Goal: Task Accomplishment & Management: Complete application form

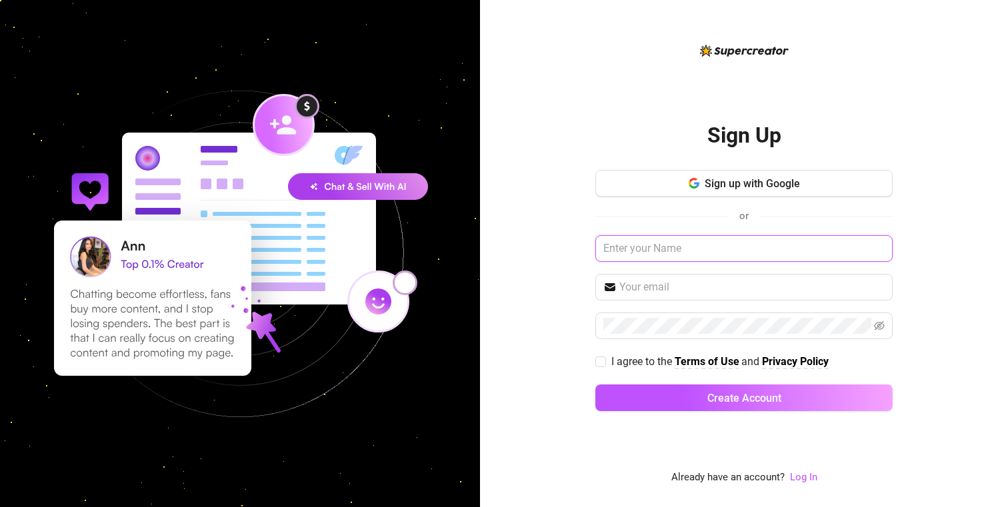
click at [706, 241] on input "text" at bounding box center [743, 248] width 297 height 27
type input "[EMAIL_ADDRESS][DOMAIN_NAME]"
type input "S"
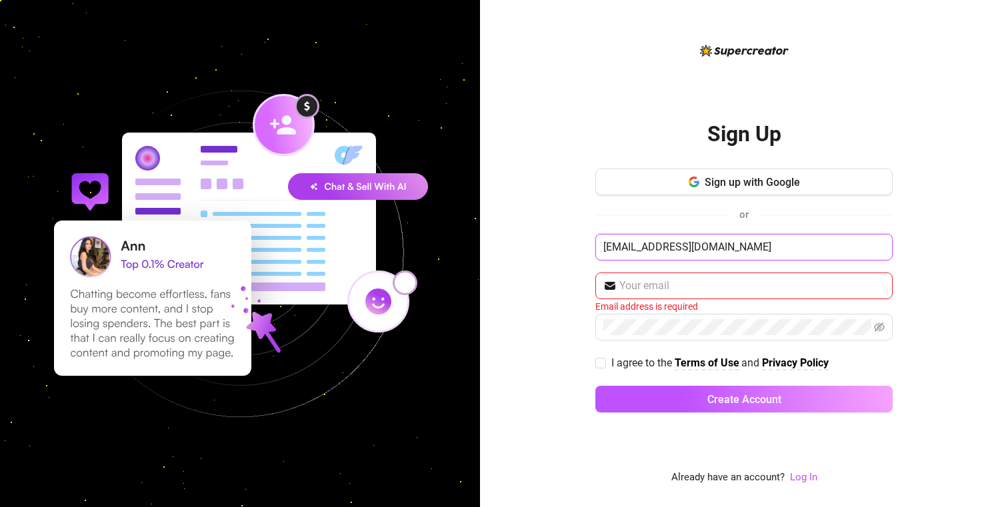
click at [763, 249] on input "chase.sabina@outlook.com" at bounding box center [743, 247] width 297 height 27
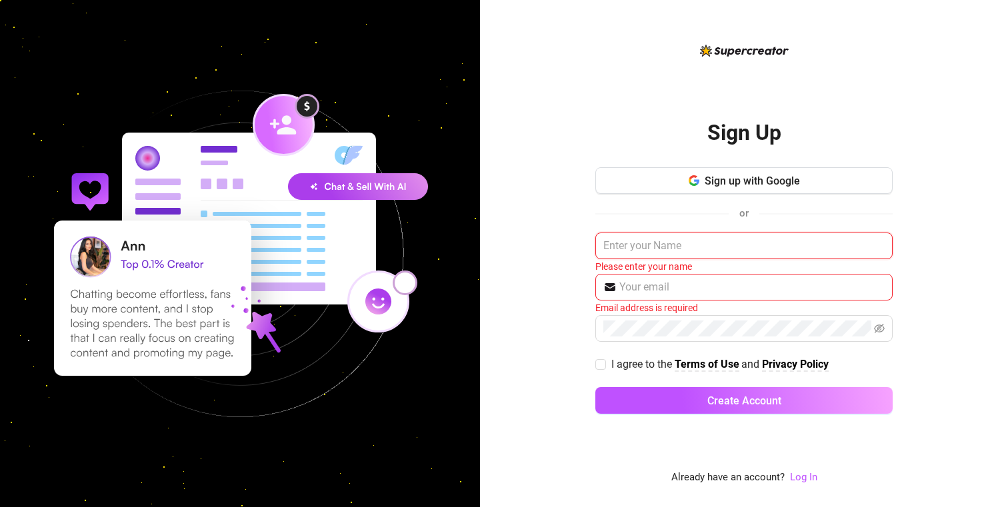
type input "C"
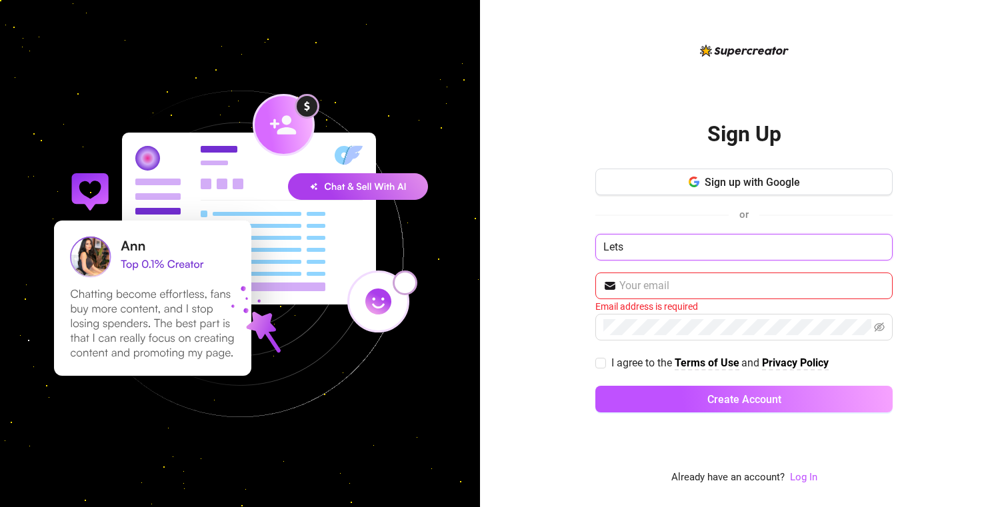
type input "Lets"
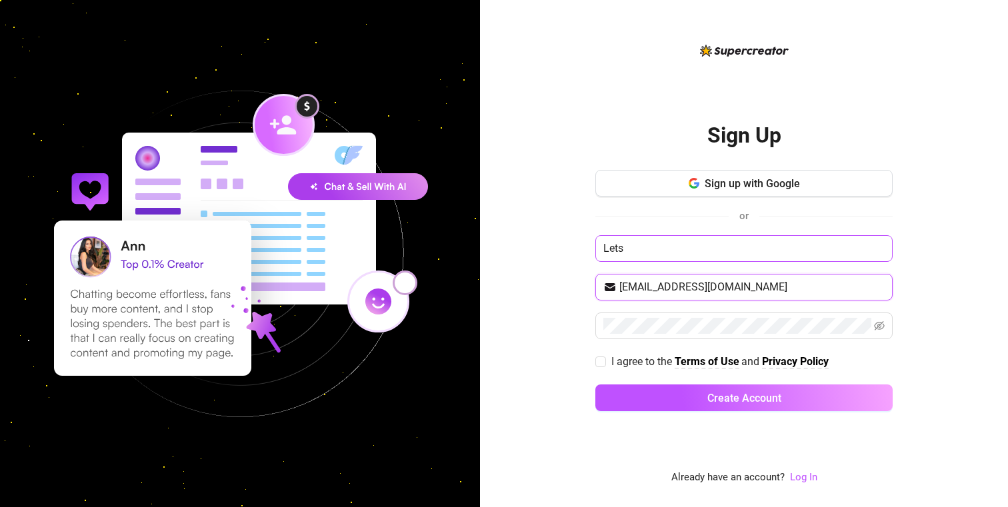
type input "chase.sabina@hotmail.com"
click at [624, 362] on span "I agree to the" at bounding box center [642, 361] width 63 height 13
click at [604, 362] on input "I agree to the Terms of Use and Privacy Policy" at bounding box center [599, 361] width 9 height 9
checkbox input "true"
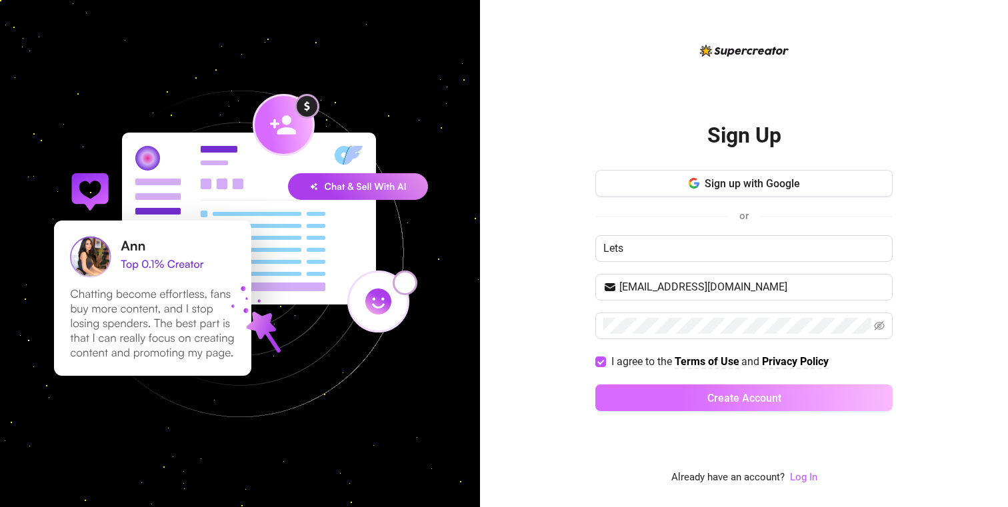
click at [634, 406] on button "Create Account" at bounding box center [743, 397] width 297 height 27
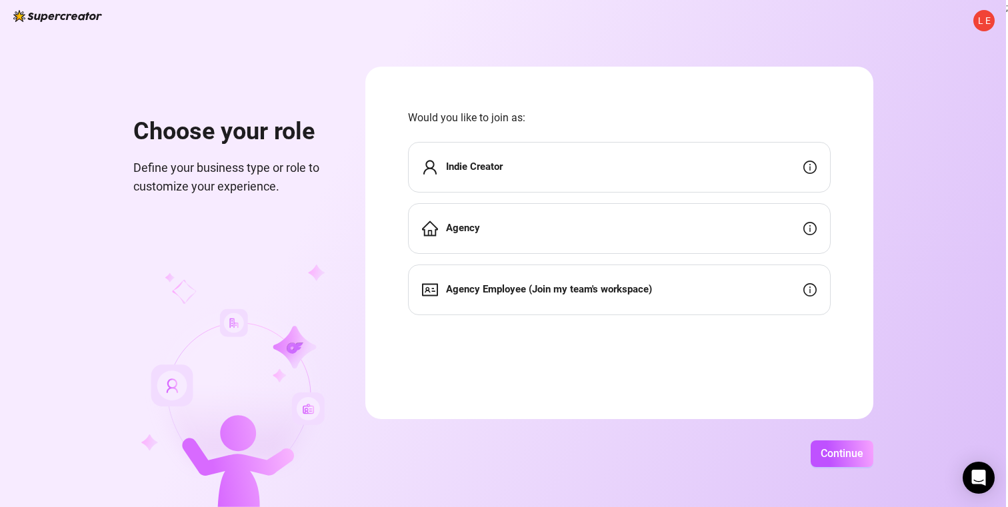
click at [502, 165] on strong "Indie Creator" at bounding box center [474, 167] width 57 height 12
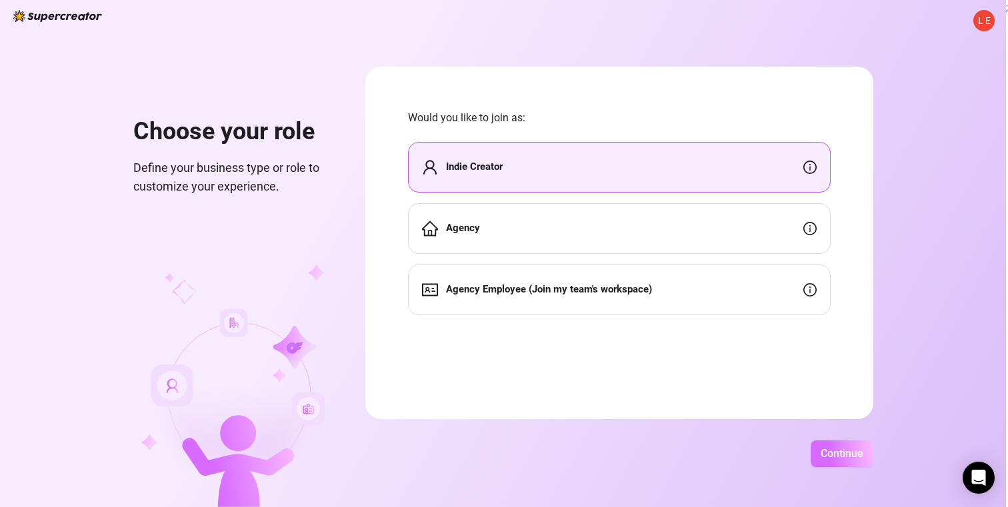
click at [863, 453] on span "Continue" at bounding box center [841, 453] width 43 height 13
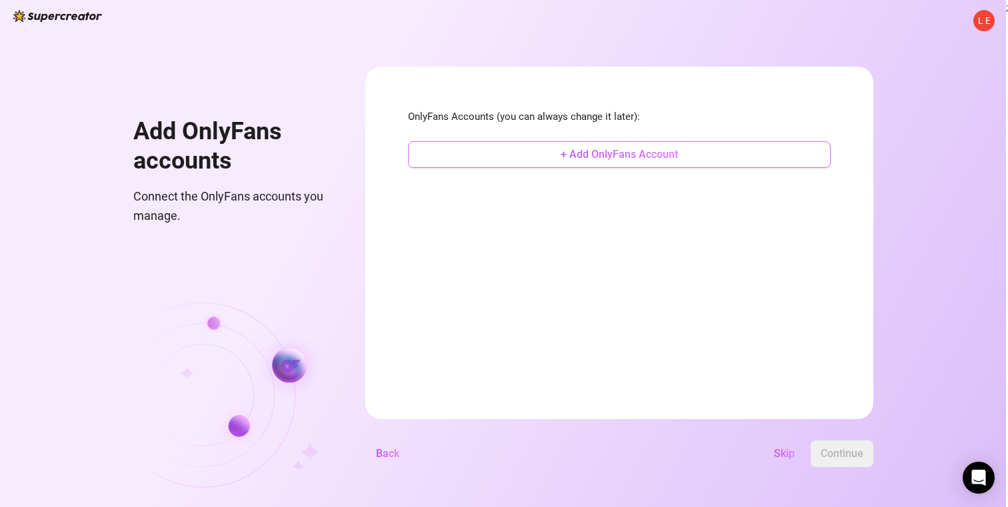
click at [654, 155] on span "+ Add OnlyFans Account" at bounding box center [618, 154] width 117 height 13
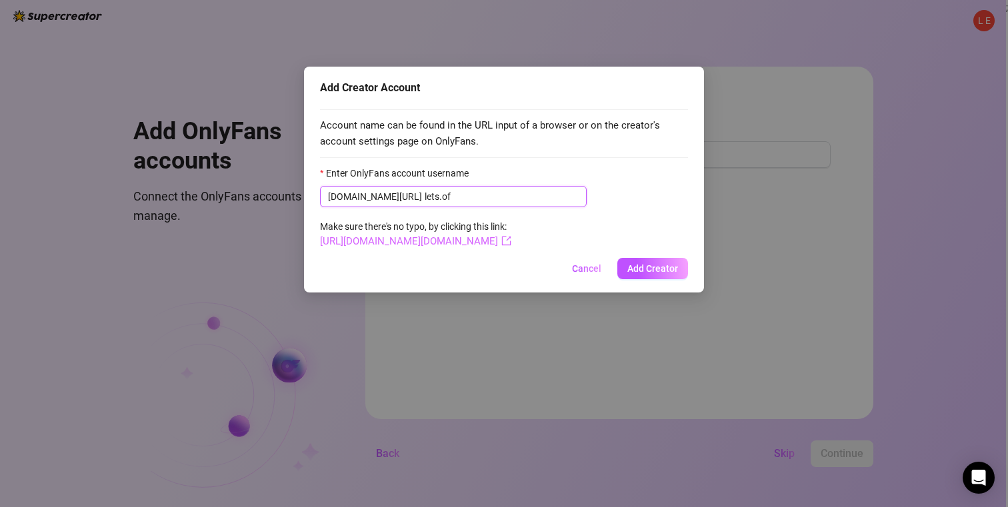
type input "lets.of"
click at [431, 241] on link "https://onlyfans.com/lets.of" at bounding box center [415, 241] width 191 height 12
click at [654, 269] on span "Add Creator" at bounding box center [652, 268] width 51 height 11
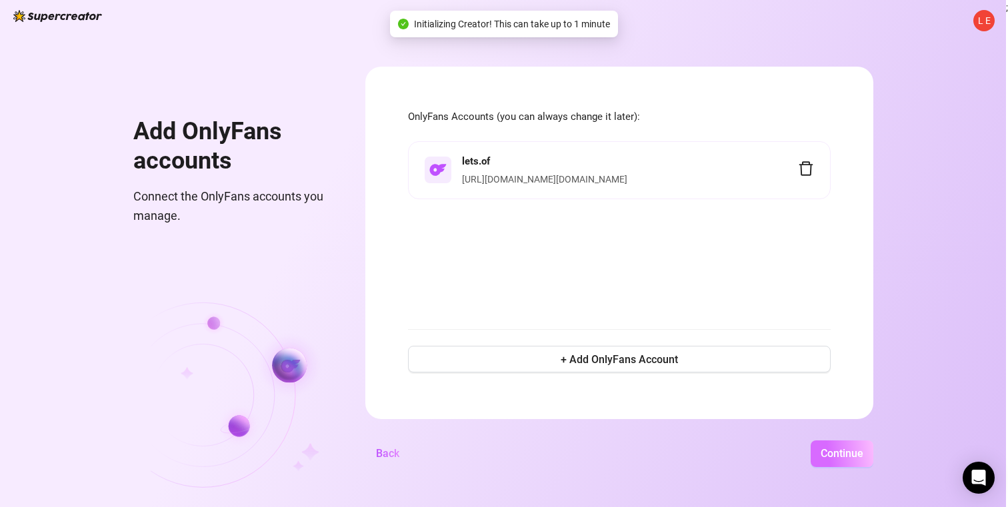
click at [863, 454] on span "Continue" at bounding box center [841, 453] width 43 height 13
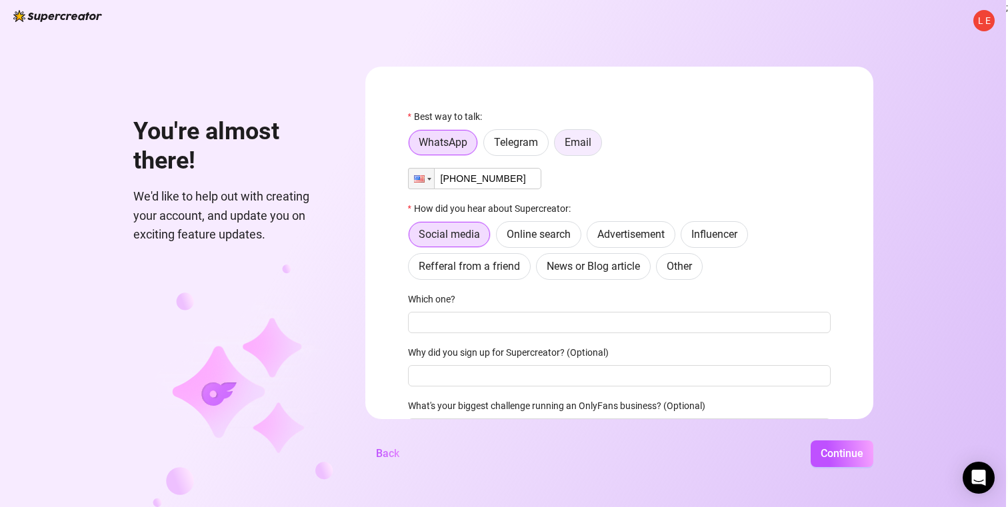
type input "+1 (616) 309-5744"
click at [602, 133] on label "Email" at bounding box center [578, 142] width 48 height 27
click at [558, 146] on input "Email" at bounding box center [558, 146] width 0 height 0
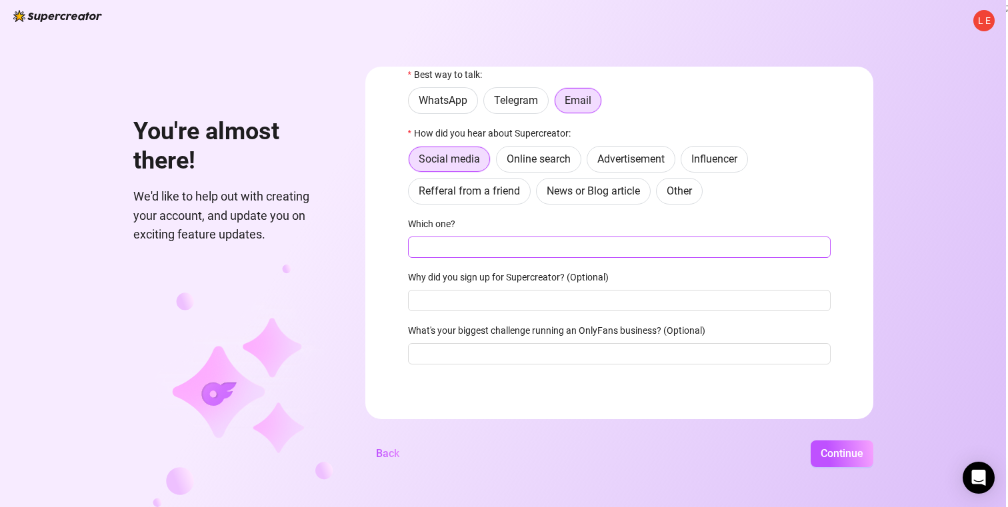
scroll to position [42, 0]
click at [857, 448] on span "Continue" at bounding box center [841, 453] width 43 height 13
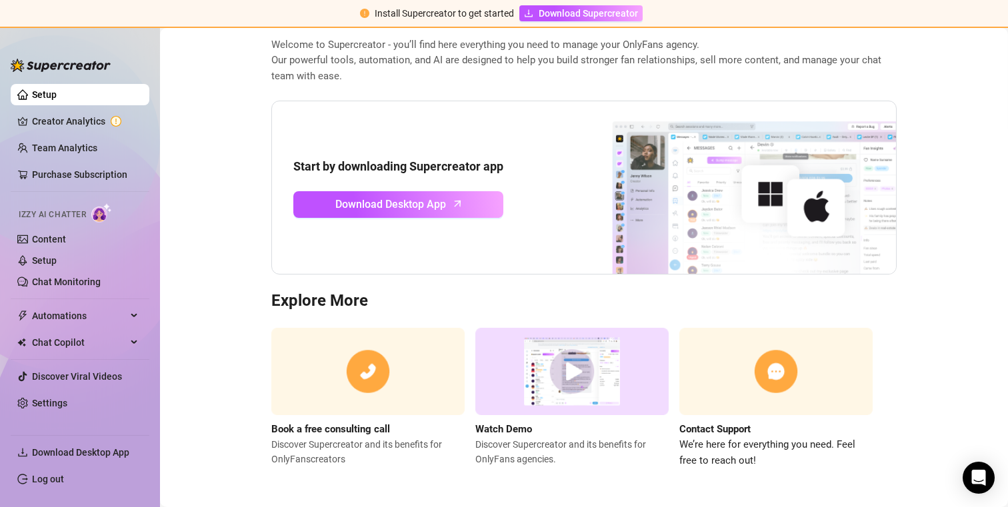
scroll to position [68, 0]
click at [357, 197] on span "Download Desktop App" at bounding box center [390, 205] width 111 height 17
